Goal: Task Accomplishment & Management: Manage account settings

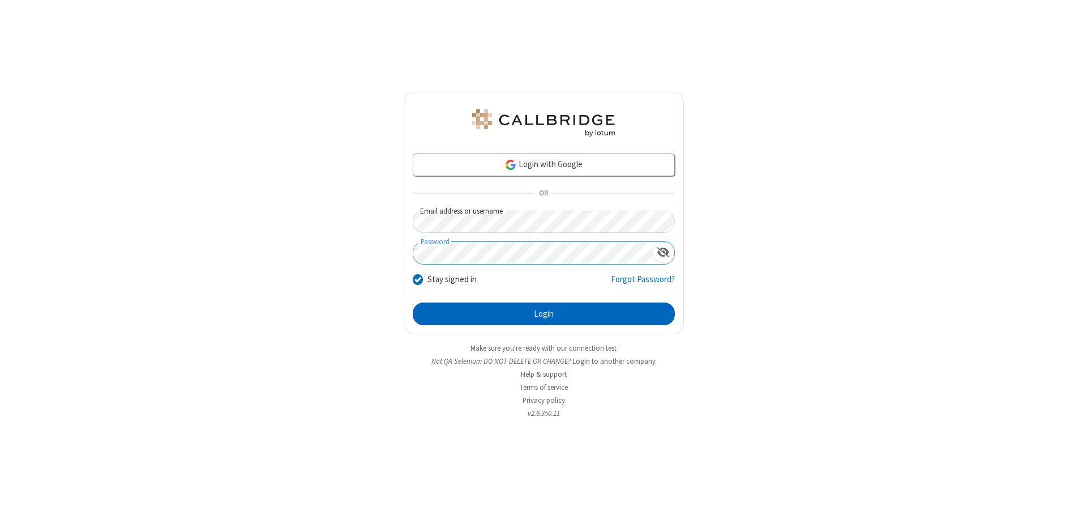
click at [544, 314] on button "Login" at bounding box center [544, 313] width 262 height 23
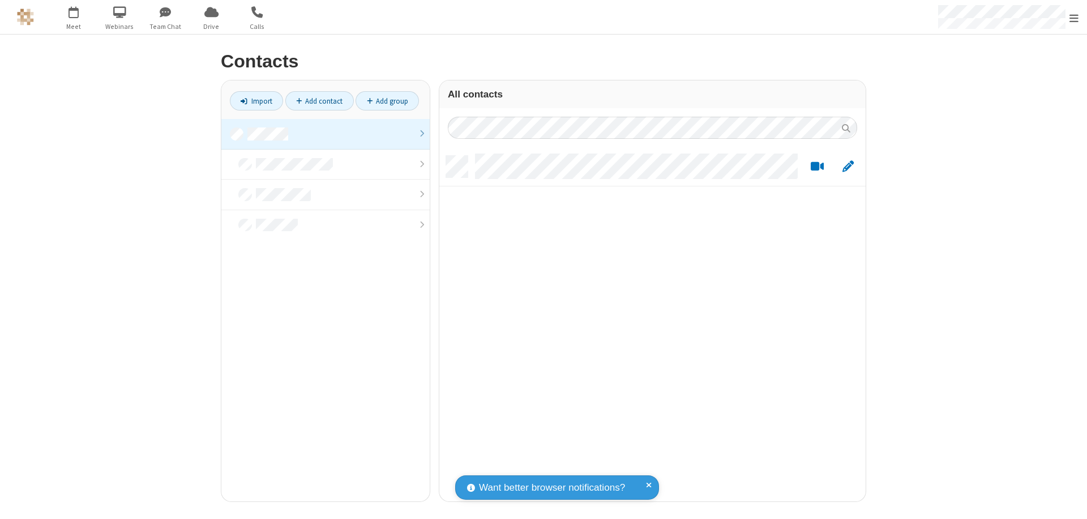
scroll to position [345, 418]
click at [326, 134] on link at bounding box center [325, 134] width 208 height 31
click at [319, 101] on link "Add contact" at bounding box center [319, 100] width 69 height 19
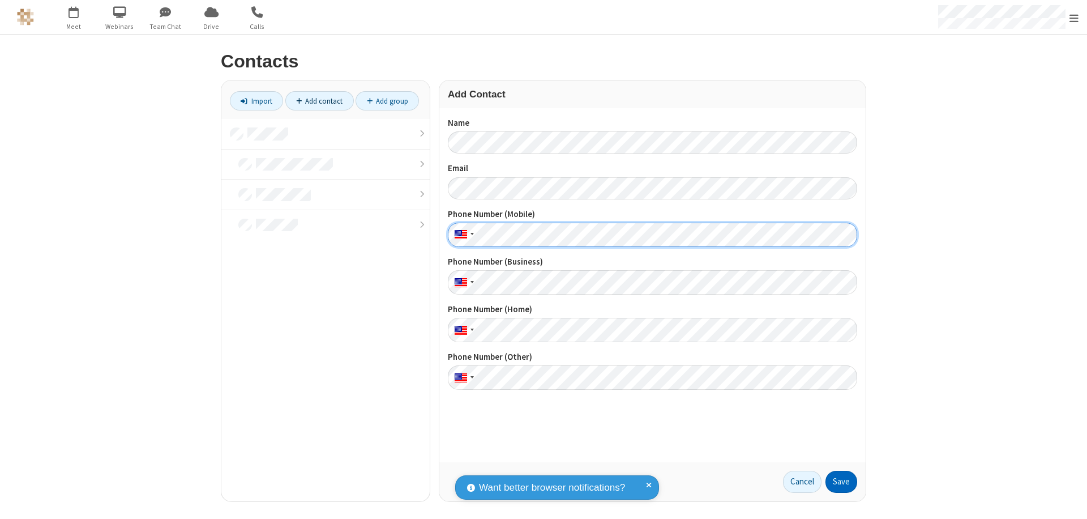
click at [842, 481] on button "Save" at bounding box center [842, 482] width 32 height 23
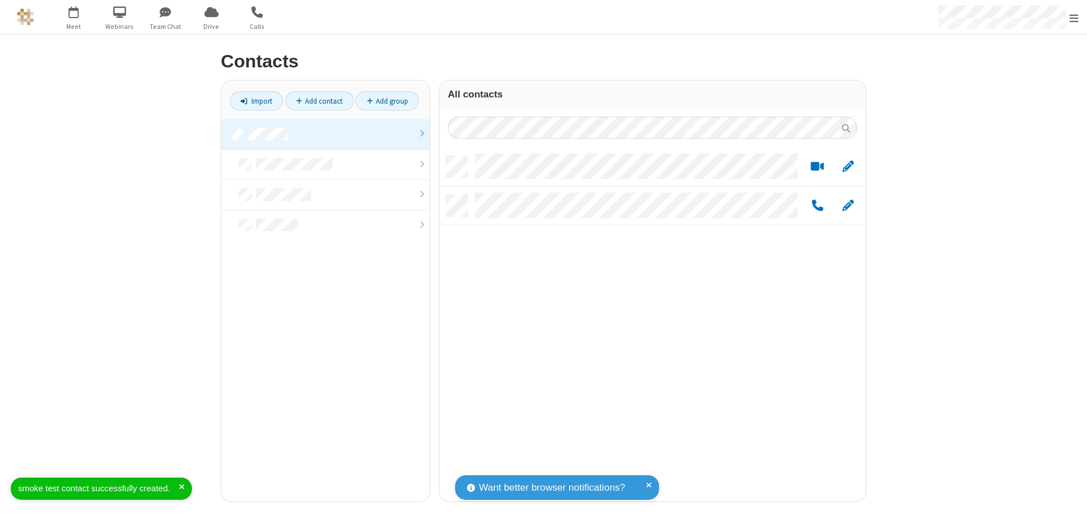
scroll to position [345, 418]
